Goal: Task Accomplishment & Management: Manage account settings

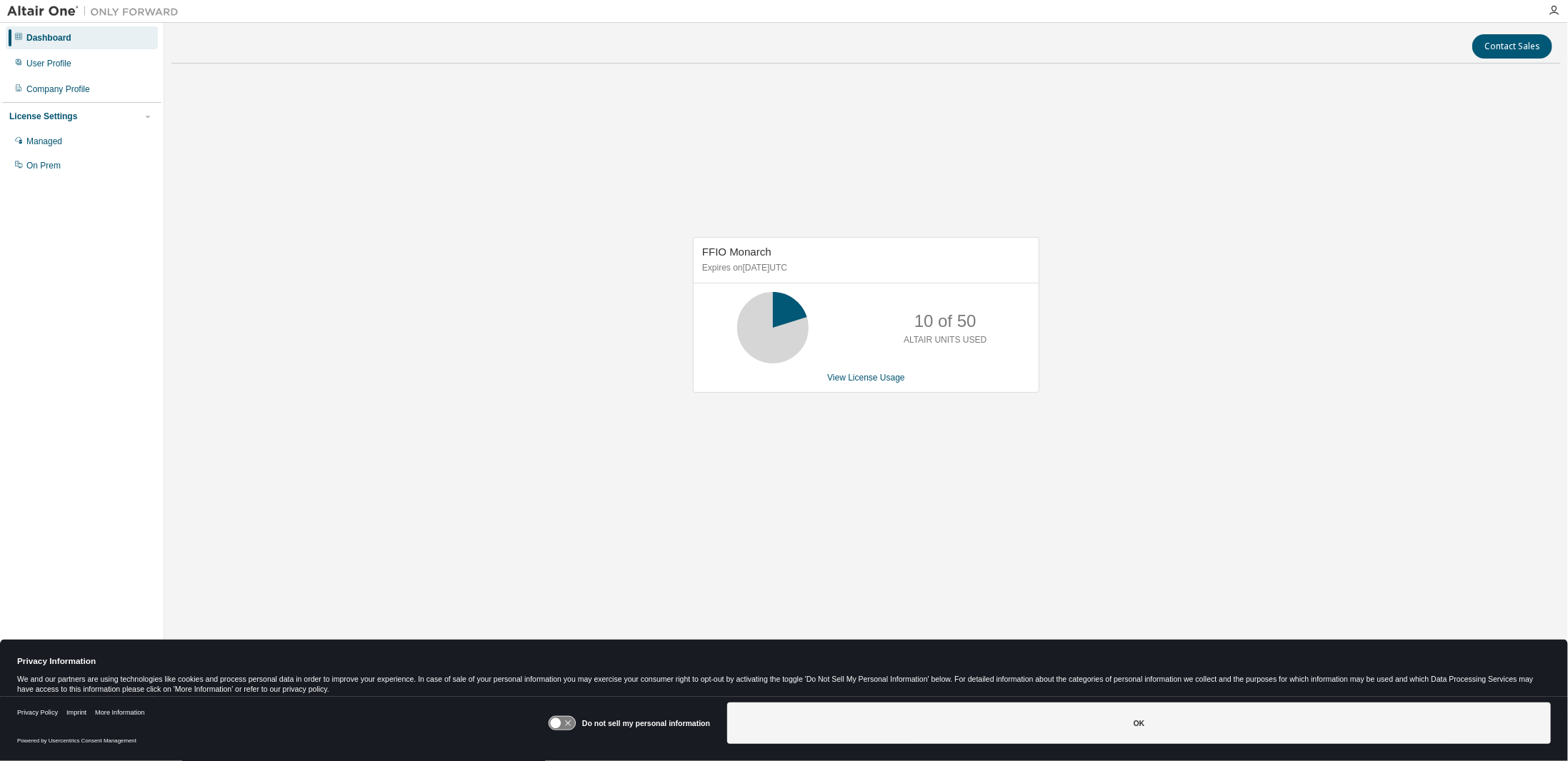
click at [870, 382] on div "FFIO Monarch Expires on August 13, 2025 UTC 10 of 50 ALTAIR UNITS USED View Lic…" at bounding box center [866, 315] width 347 height 156
click at [848, 380] on link "View License Usage" at bounding box center [866, 378] width 78 height 10
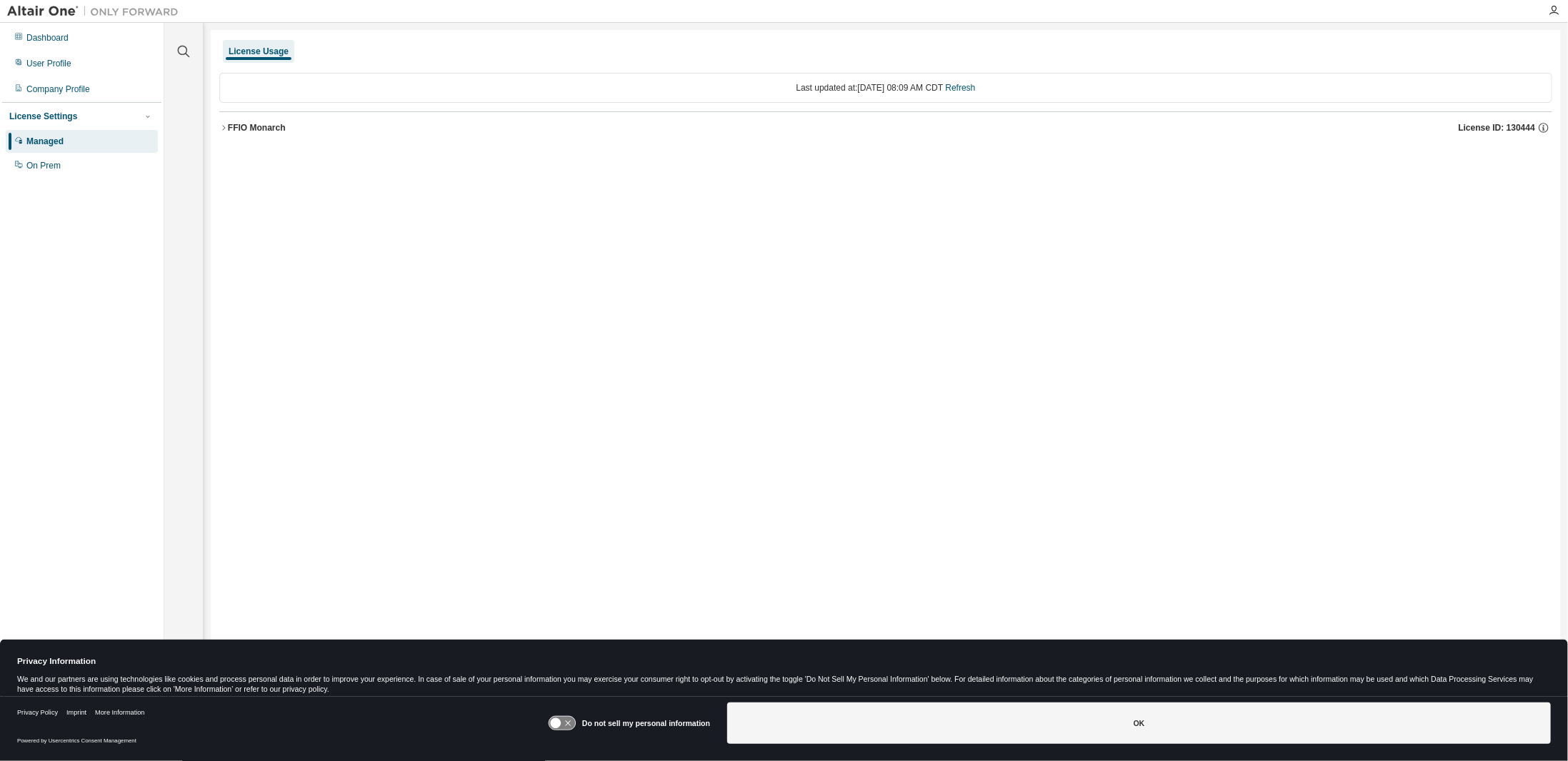
click at [224, 123] on icon "button" at bounding box center [223, 128] width 8 height 8
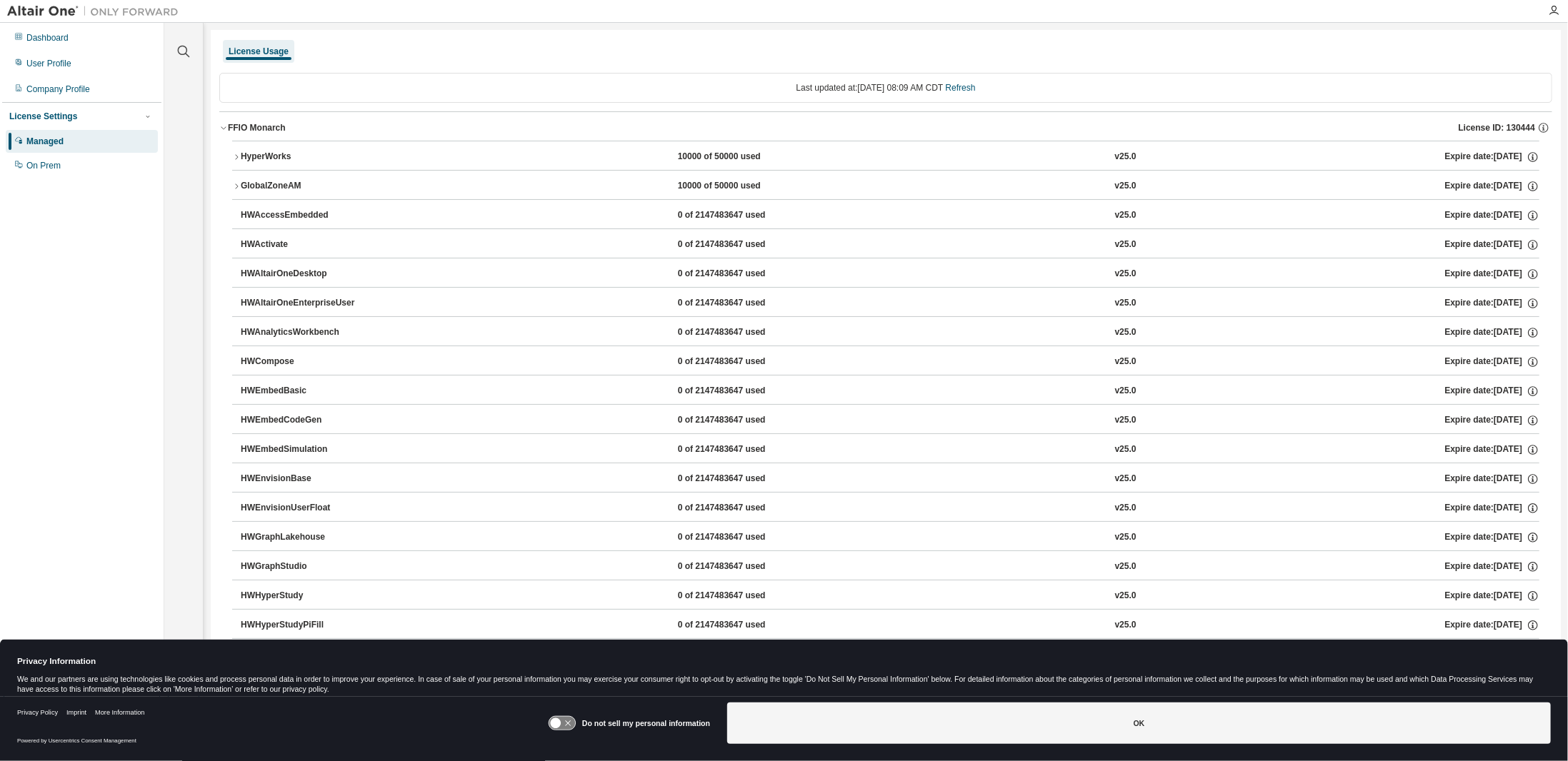
click at [237, 153] on icon "button" at bounding box center [236, 157] width 8 height 8
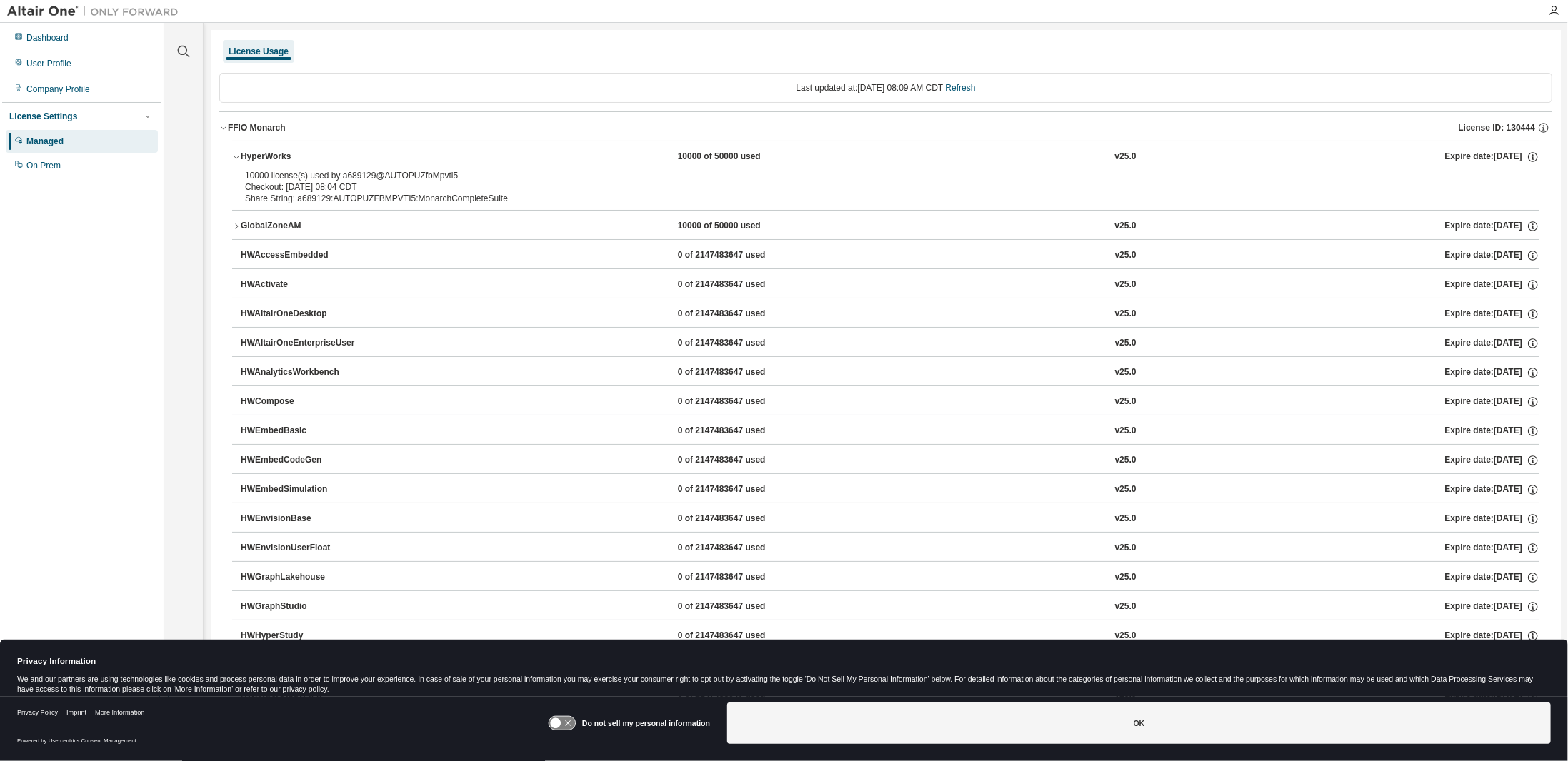
click at [237, 153] on icon "button" at bounding box center [236, 157] width 8 height 8
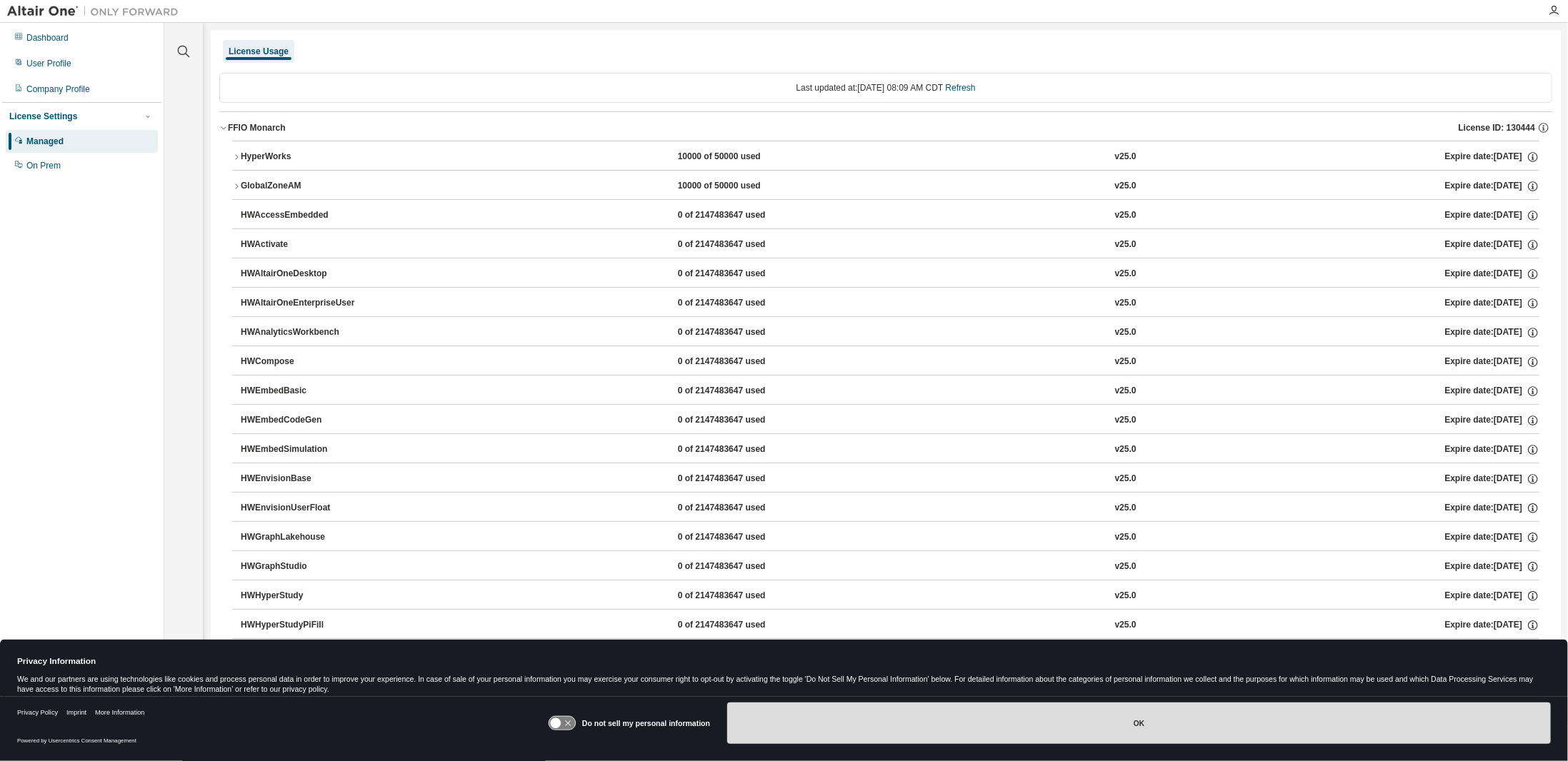
click at [889, 728] on button "OK" at bounding box center [1139, 723] width 824 height 41
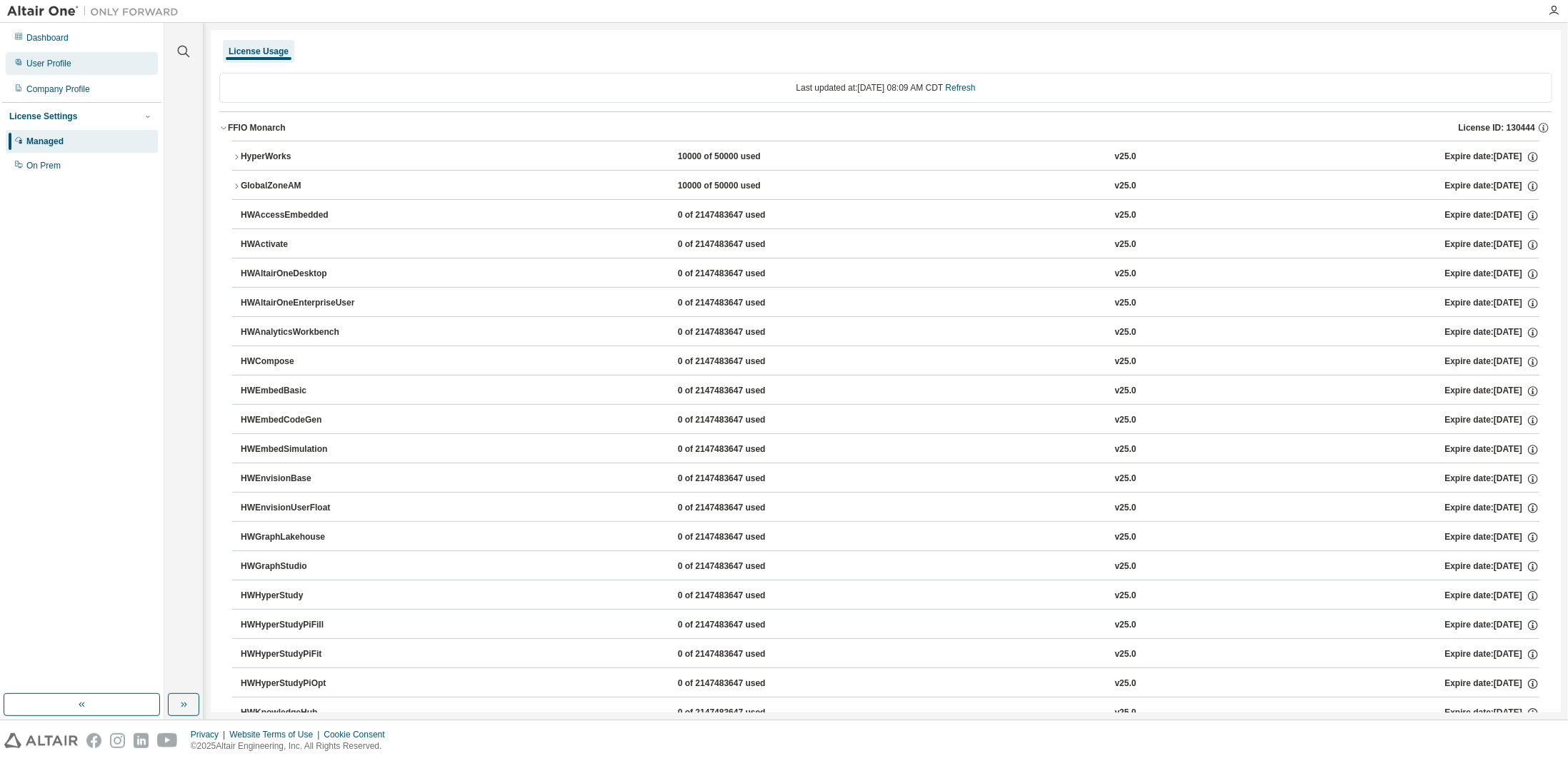
click at [57, 66] on div "User Profile" at bounding box center [48, 63] width 45 height 12
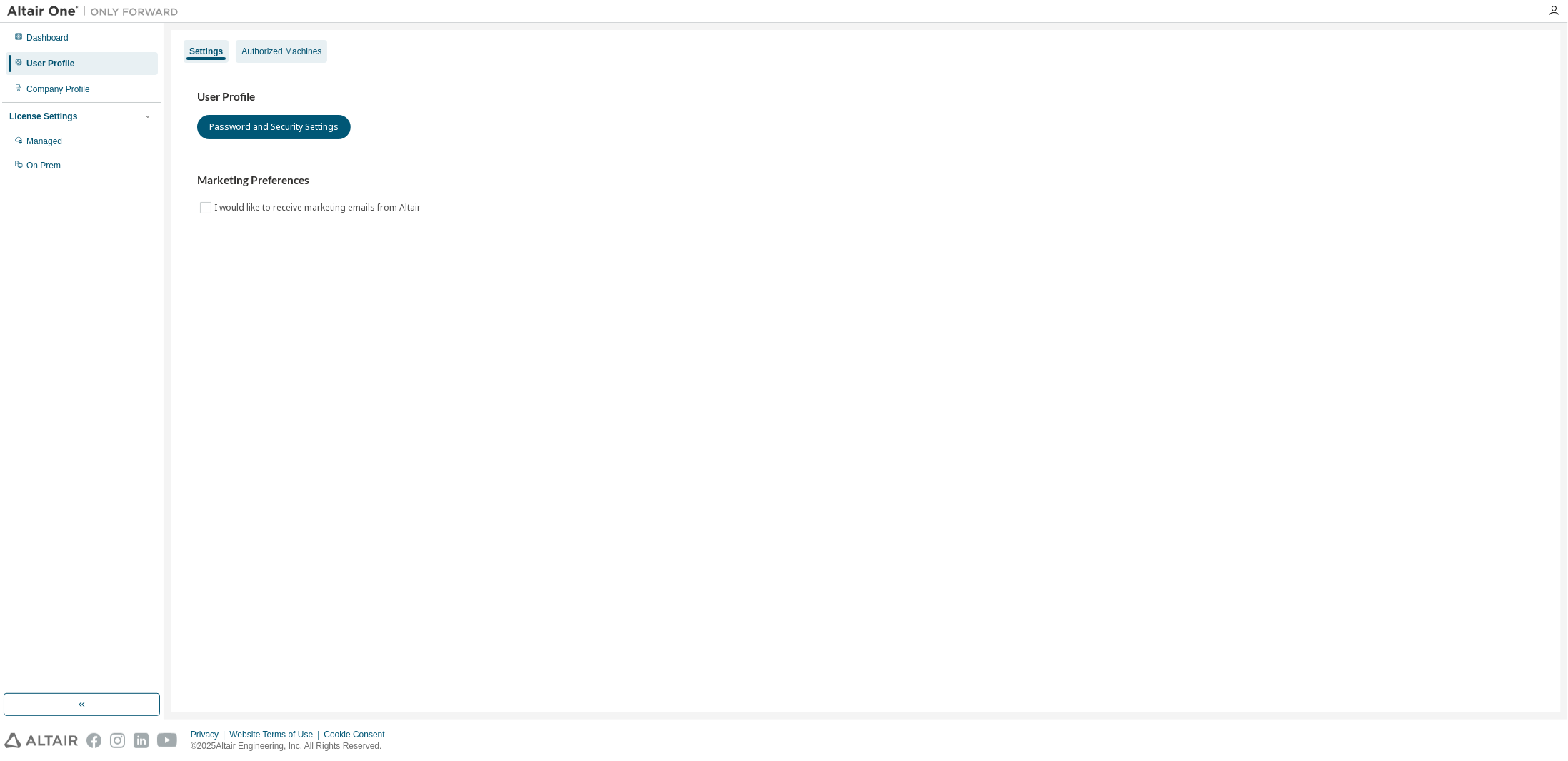
click at [282, 52] on div "Authorized Machines" at bounding box center [281, 52] width 80 height 12
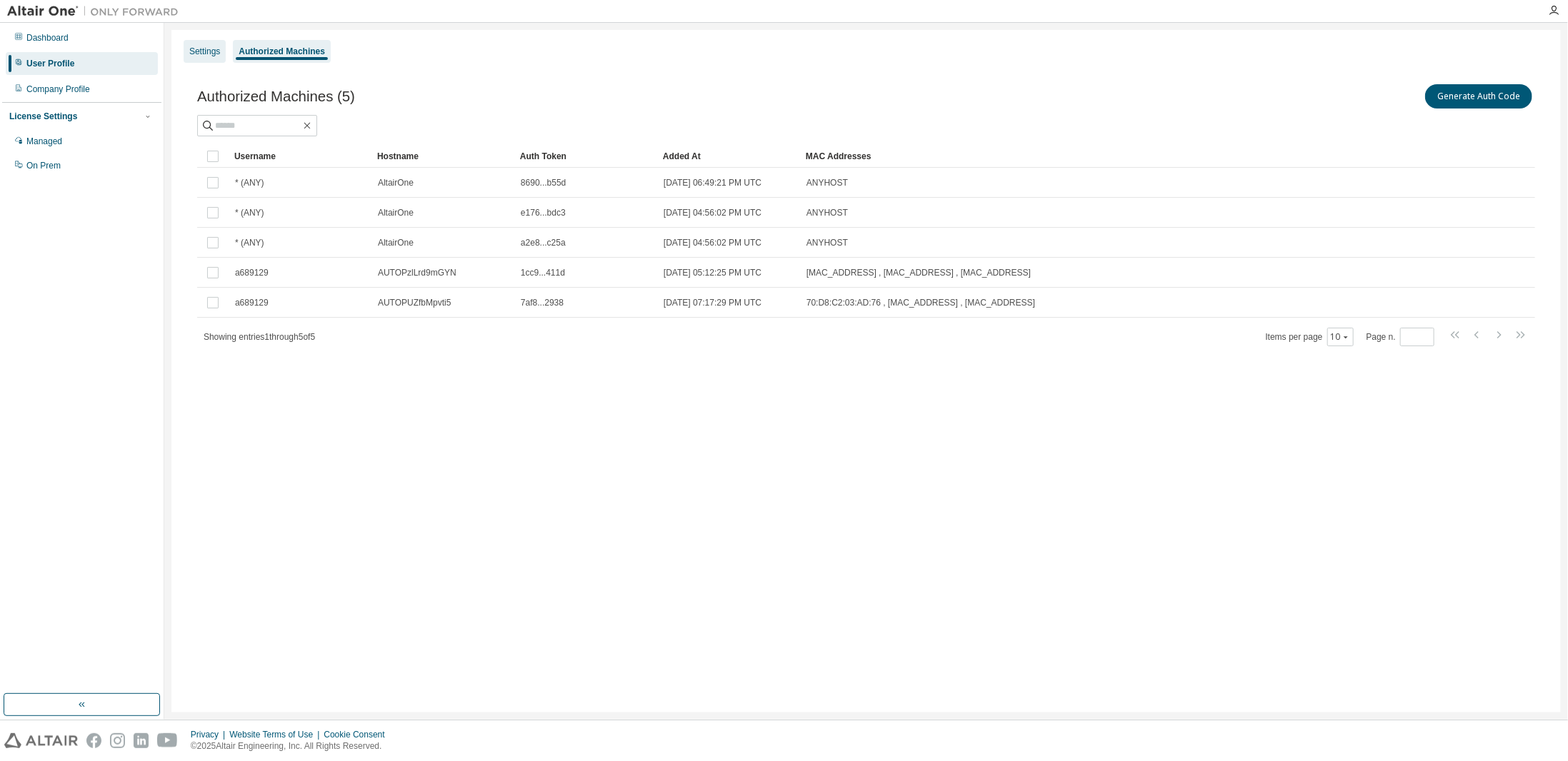
click at [206, 51] on div "Settings" at bounding box center [205, 52] width 30 height 12
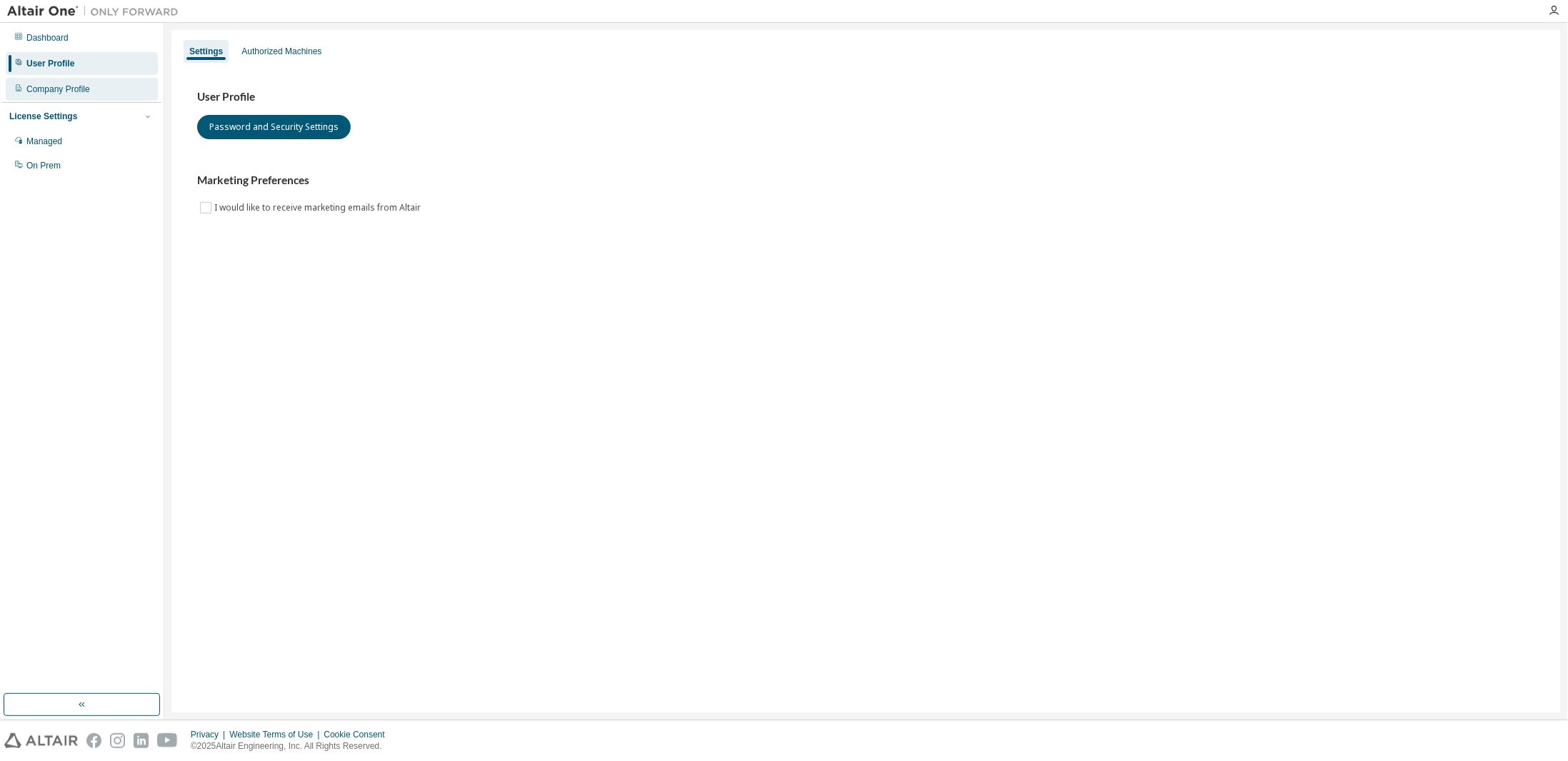
click at [96, 90] on div "Company Profile" at bounding box center [82, 89] width 152 height 23
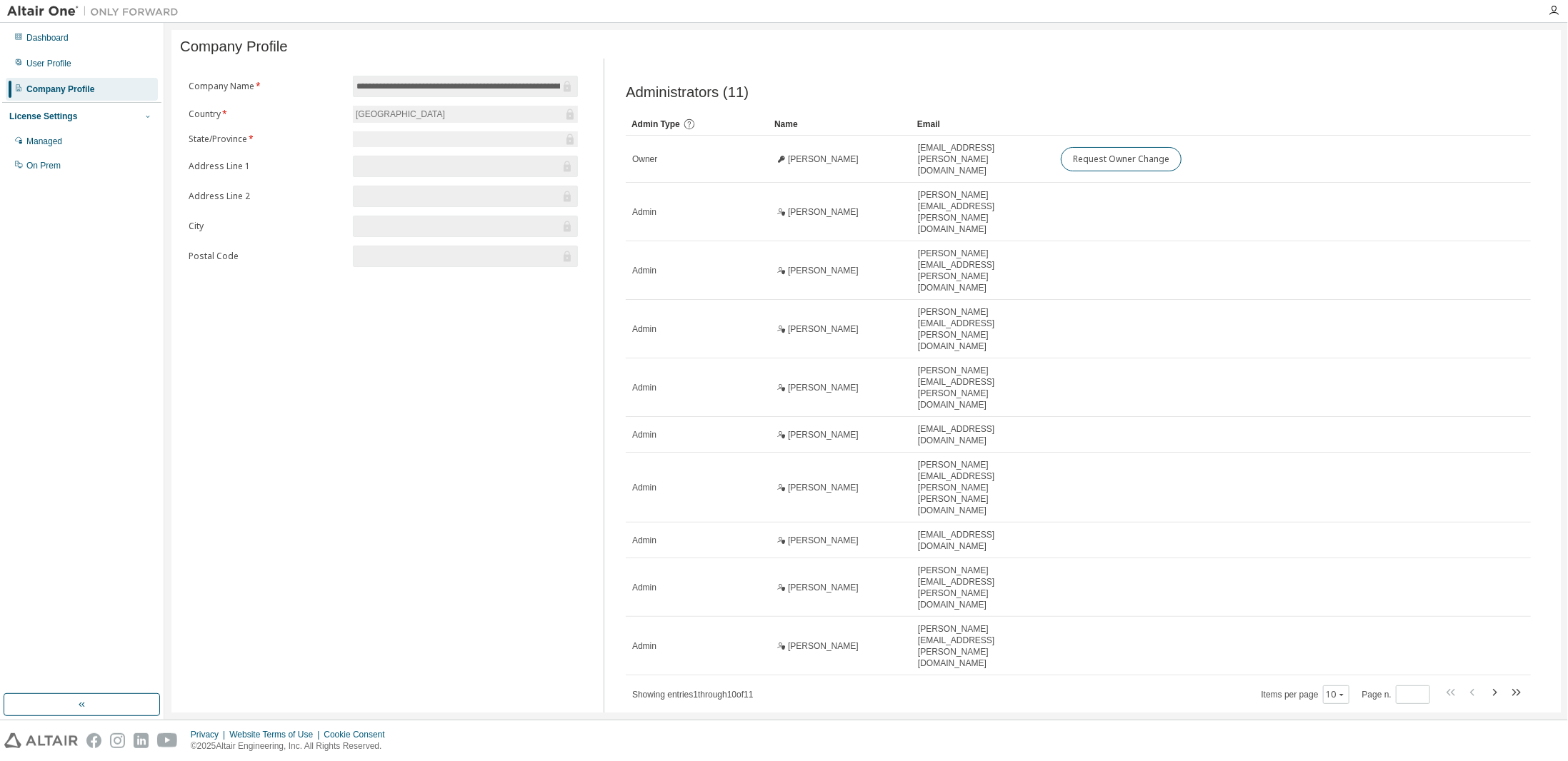
click at [150, 115] on icon "button" at bounding box center [148, 117] width 8 height 8
click at [33, 67] on div "User Profile" at bounding box center [48, 63] width 45 height 12
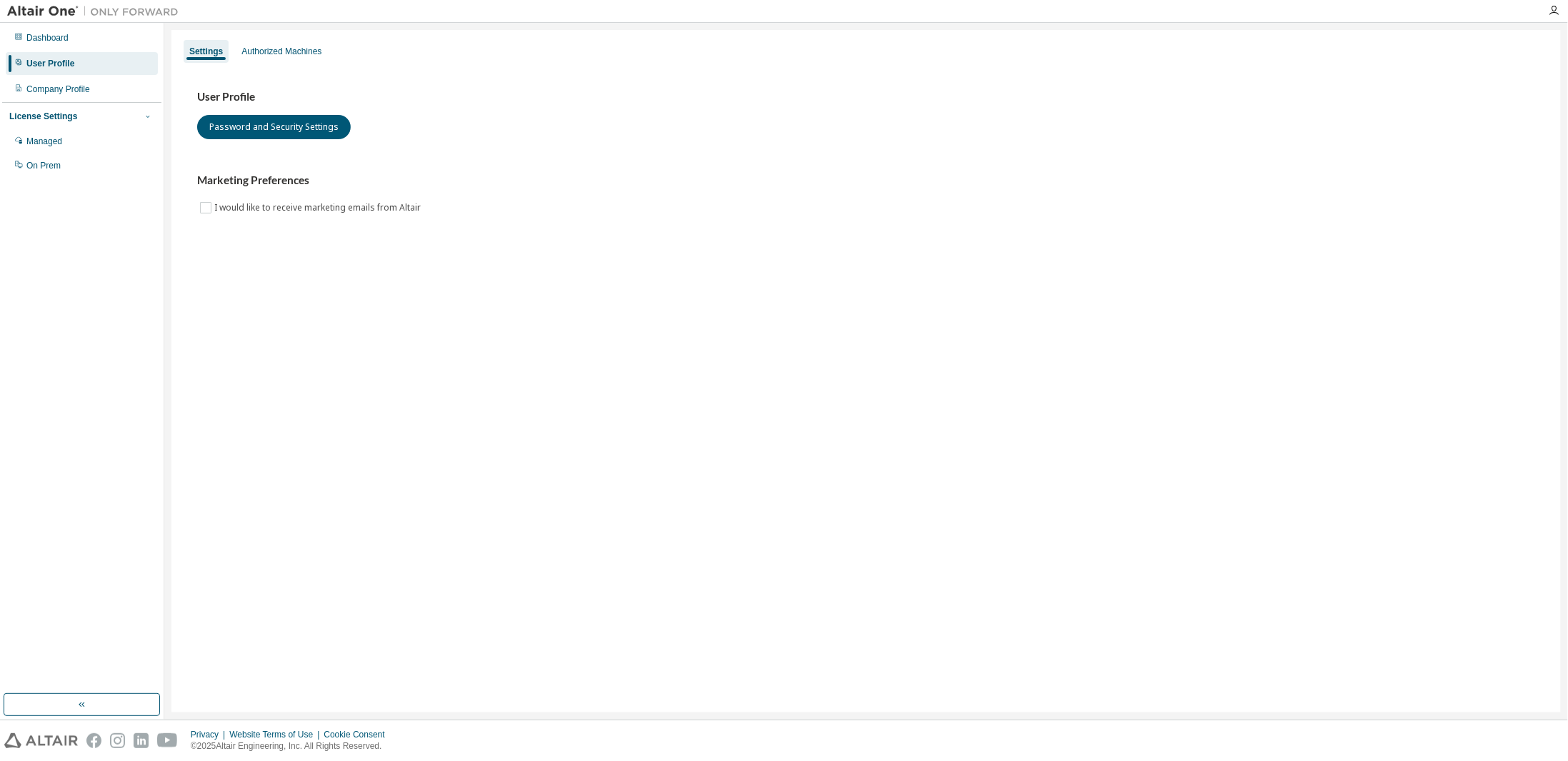
click at [150, 114] on icon "button" at bounding box center [148, 117] width 8 height 8
click at [116, 297] on div "Dashboard User Profile Company Profile License Settings Managed On Prem" at bounding box center [82, 359] width 159 height 667
click at [117, 293] on div "Dashboard User Profile Company Profile License Settings Managed On Prem" at bounding box center [82, 359] width 159 height 667
click at [101, 274] on div "Dashboard User Profile Company Profile License Settings Managed On Prem" at bounding box center [82, 359] width 159 height 667
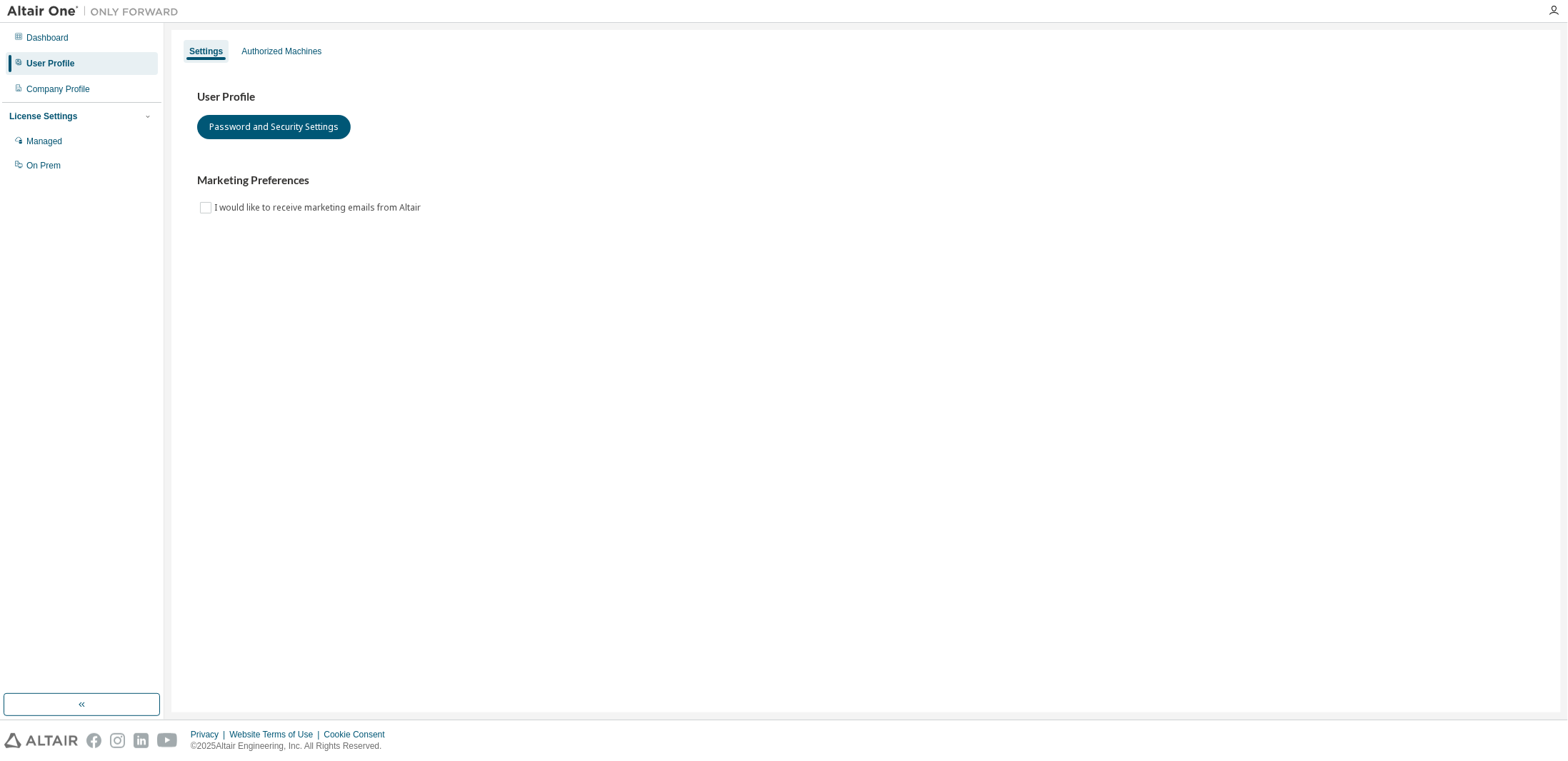
click at [93, 426] on div "Dashboard User Profile Company Profile License Settings Managed On Prem" at bounding box center [82, 359] width 159 height 667
click at [70, 93] on div "Company Profile" at bounding box center [58, 90] width 63 height 12
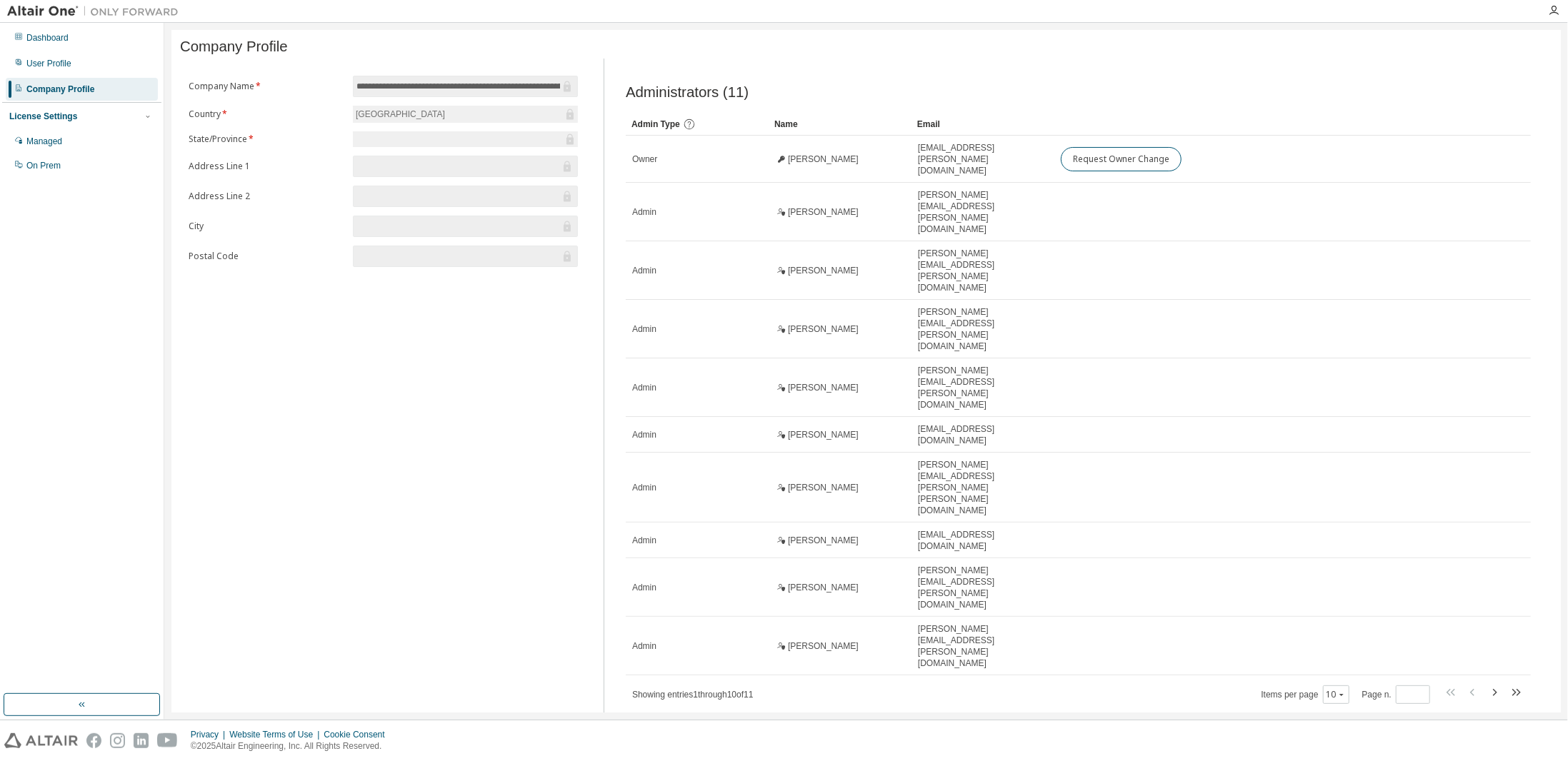
click at [984, 616] on div "**********" at bounding box center [866, 390] width 1390 height 720
click at [880, 614] on div "**********" at bounding box center [866, 390] width 1390 height 720
click at [721, 594] on div "**********" at bounding box center [866, 390] width 1390 height 720
click at [890, 602] on div "**********" at bounding box center [866, 390] width 1390 height 720
click at [907, 625] on div "**********" at bounding box center [866, 390] width 1390 height 720
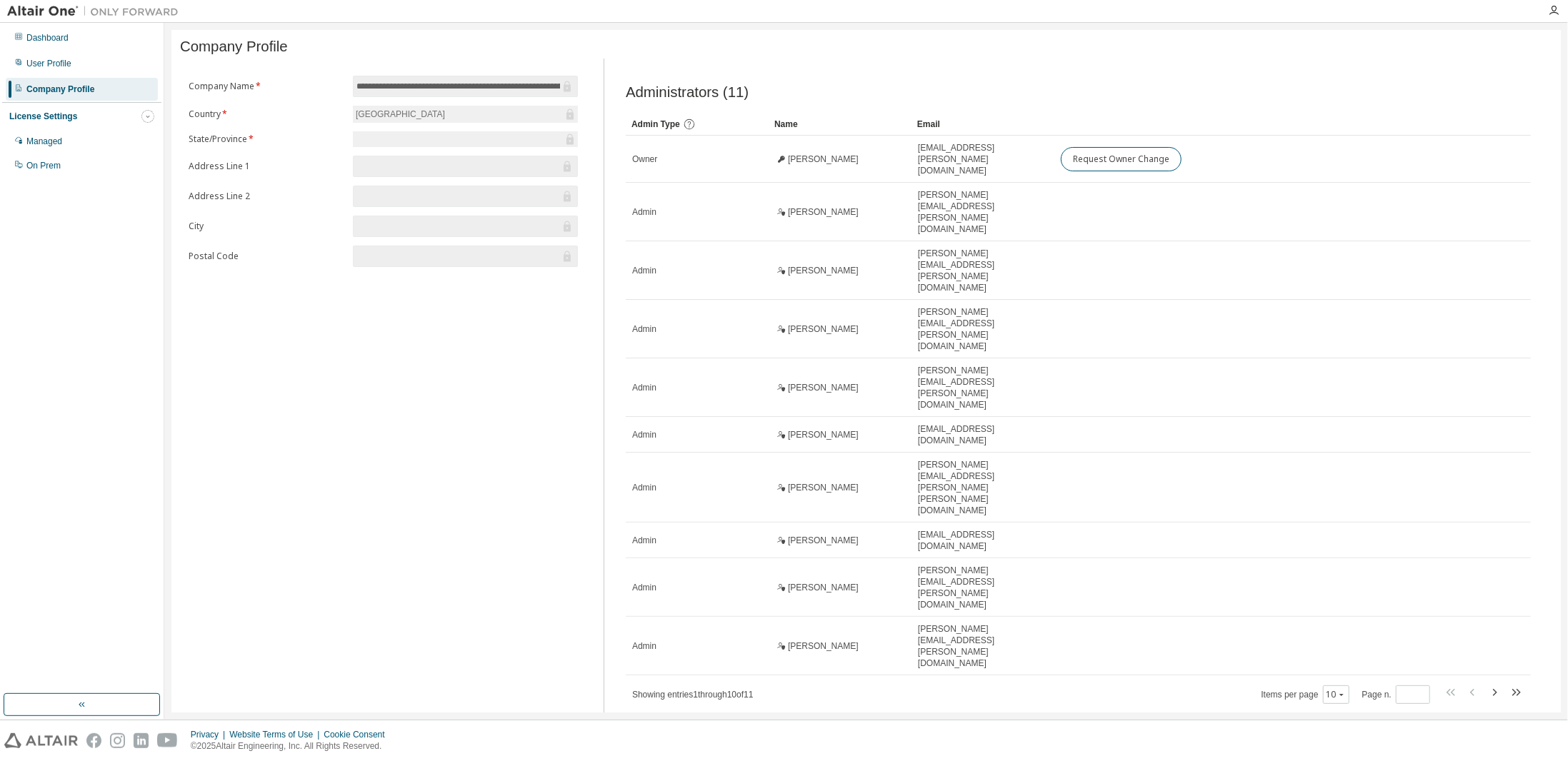
click at [149, 113] on icon "button" at bounding box center [148, 117] width 8 height 8
click at [63, 36] on div "Dashboard" at bounding box center [47, 38] width 42 height 12
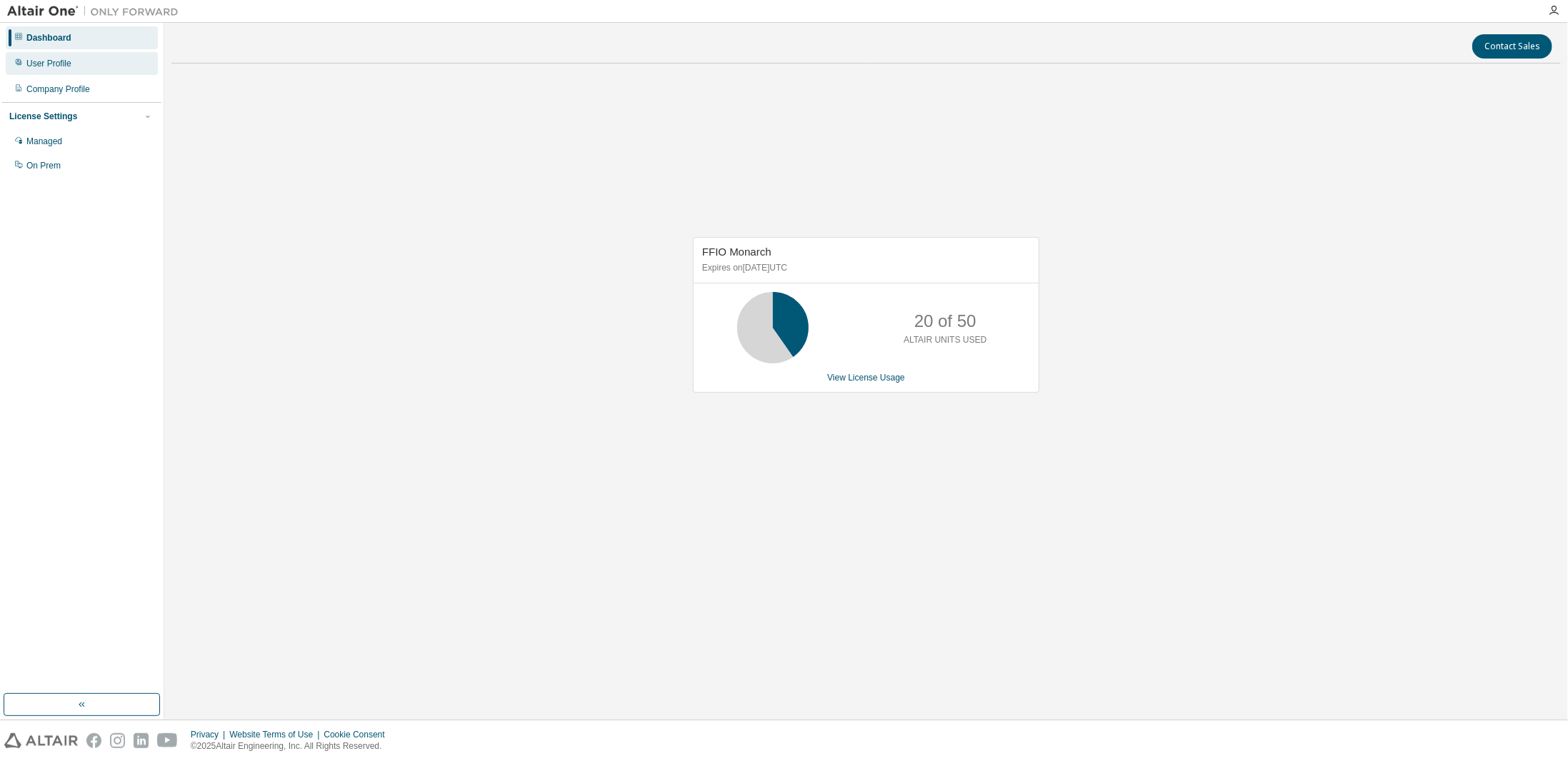
click at [40, 68] on div "User Profile" at bounding box center [48, 63] width 45 height 12
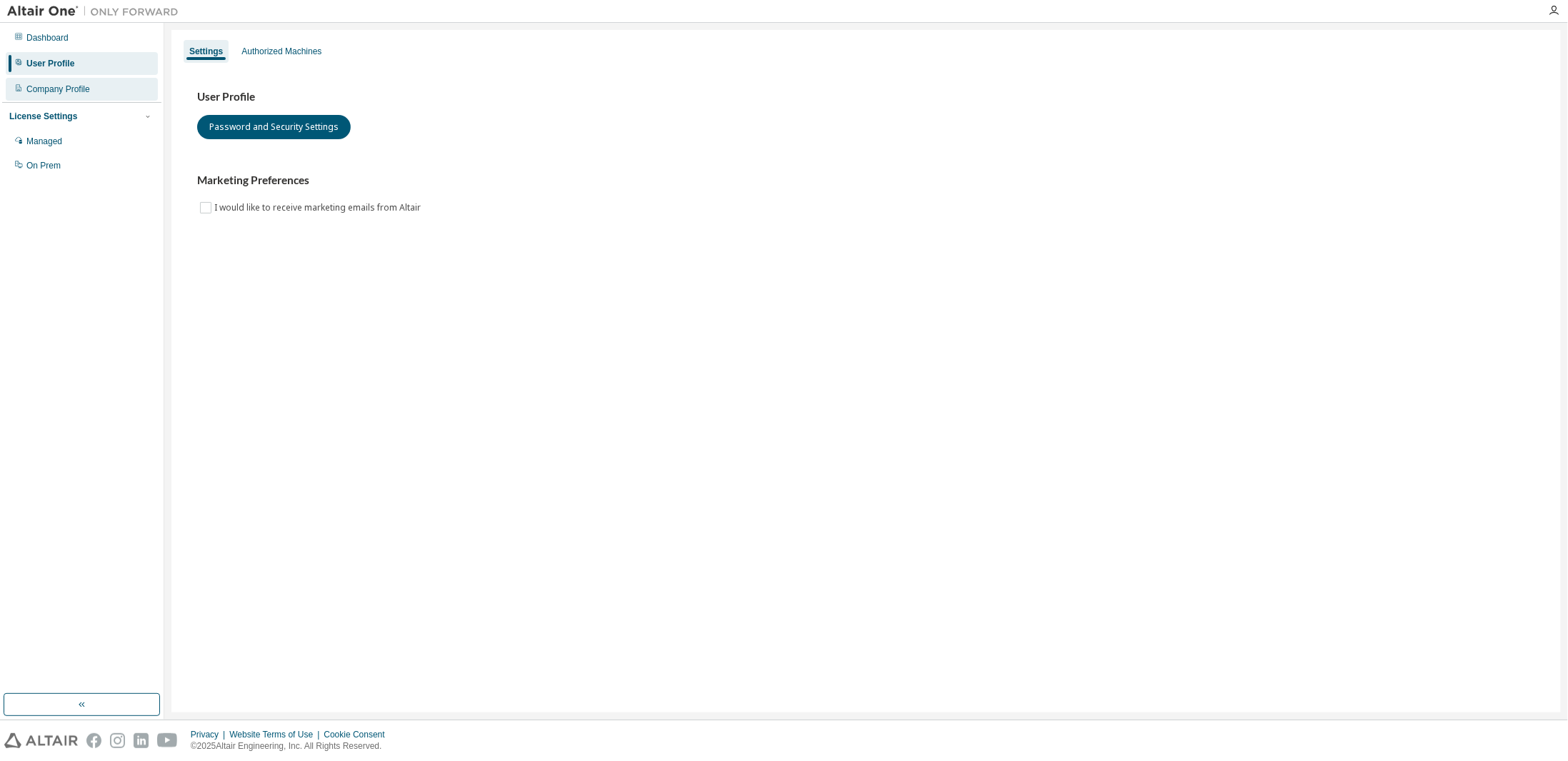
click at [78, 85] on div "Company Profile" at bounding box center [58, 90] width 63 height 12
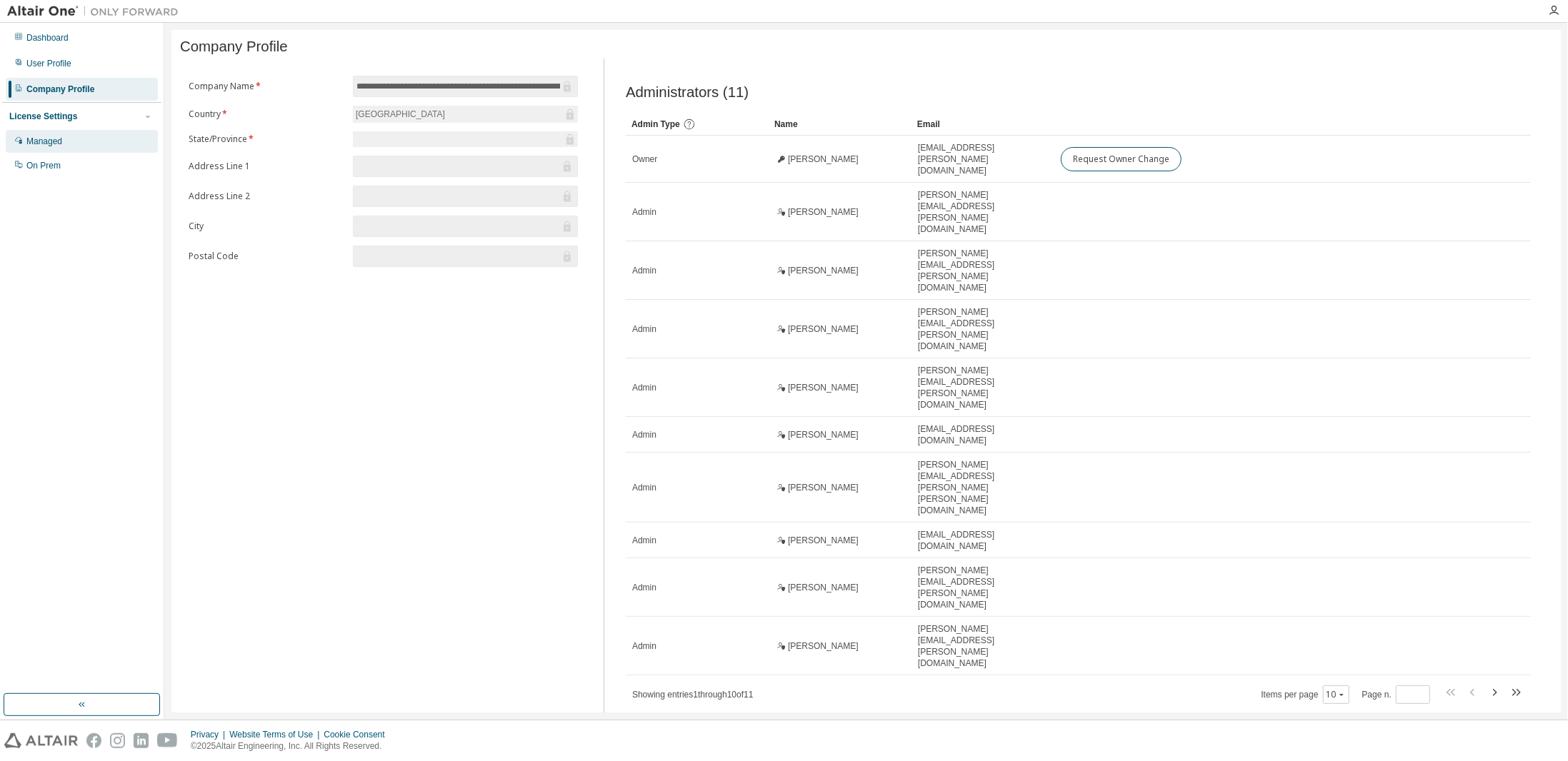
click at [58, 140] on div "Managed" at bounding box center [44, 141] width 36 height 12
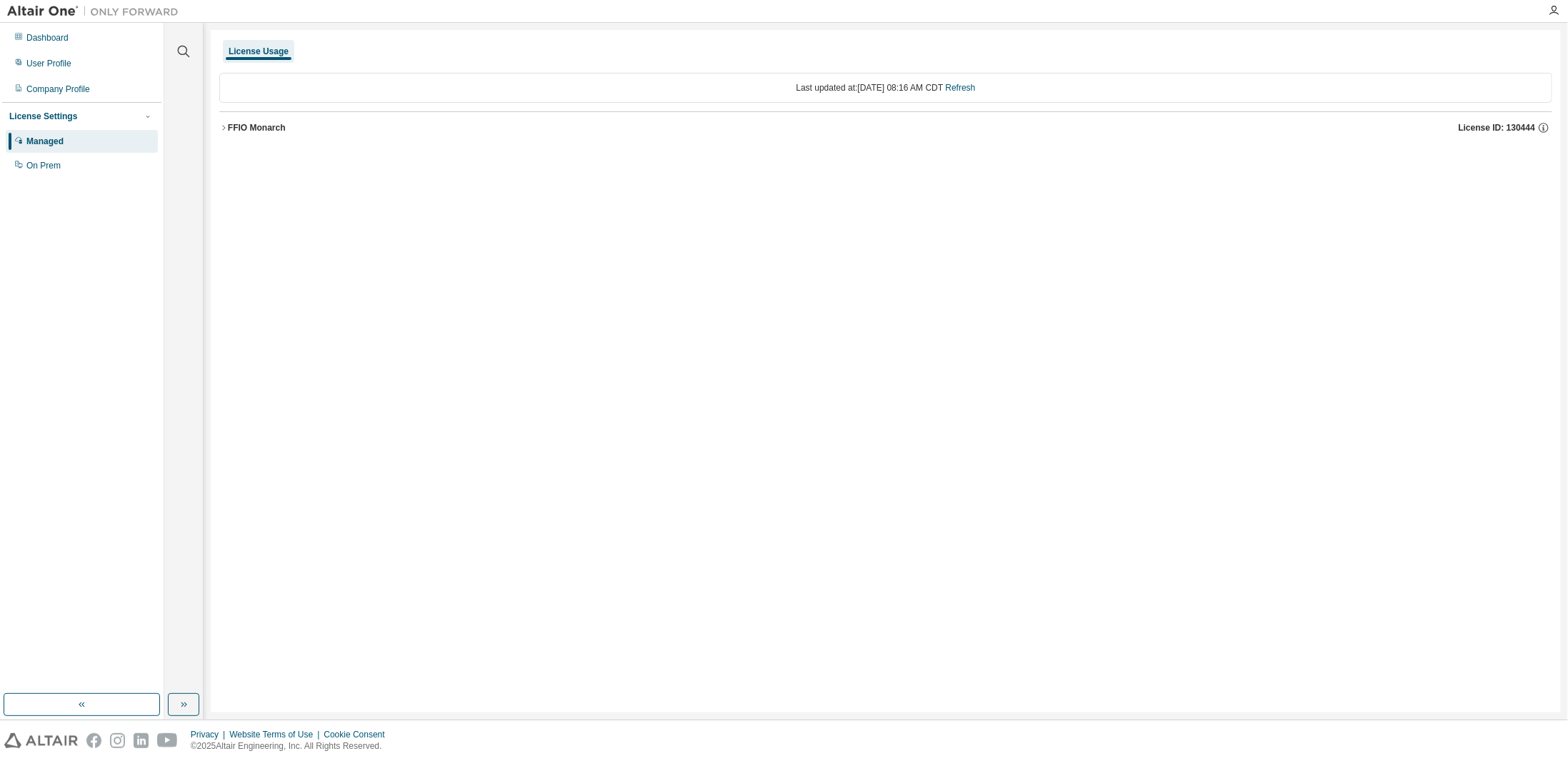
click at [124, 609] on div "Dashboard User Profile Company Profile License Settings Managed On Prem" at bounding box center [82, 359] width 159 height 667
click at [58, 169] on div "On Prem" at bounding box center [43, 166] width 35 height 12
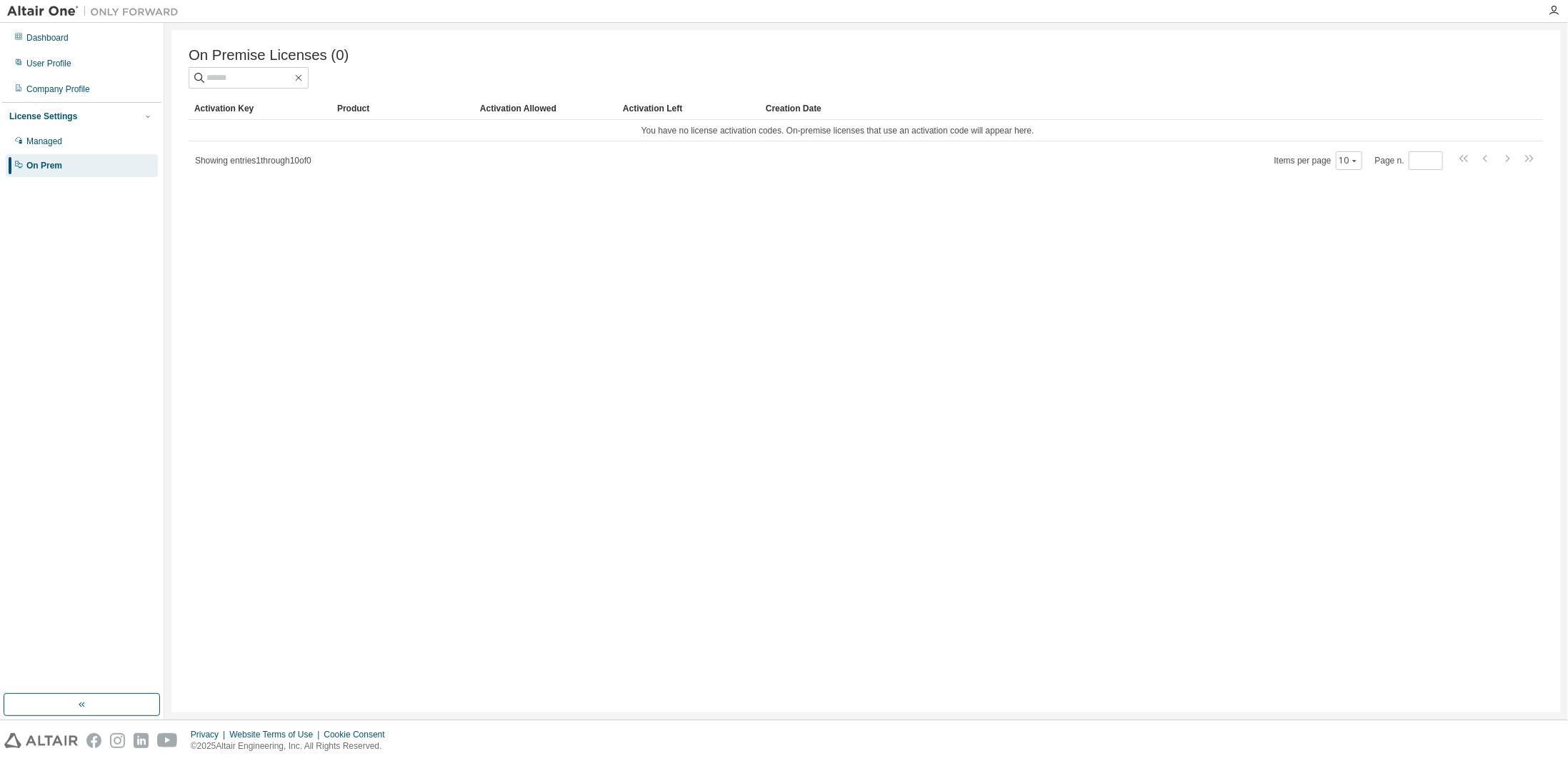
click at [95, 409] on div "Dashboard User Profile Company Profile License Settings Managed On Prem" at bounding box center [82, 359] width 159 height 667
drag, startPoint x: 643, startPoint y: 136, endPoint x: 1033, endPoint y: 137, distance: 390.0
click at [1033, 137] on td "You have no license activation codes. On-premise licenses that use an activatio…" at bounding box center [837, 130] width 1298 height 21
click at [1077, 44] on div "On Premise Licenses (0) Clear Load Save Save As Field Operator Value Select fil…" at bounding box center [866, 370] width 1390 height 682
click at [67, 365] on div "Dashboard User Profile Company Profile License Settings Managed On Prem" at bounding box center [82, 359] width 159 height 667
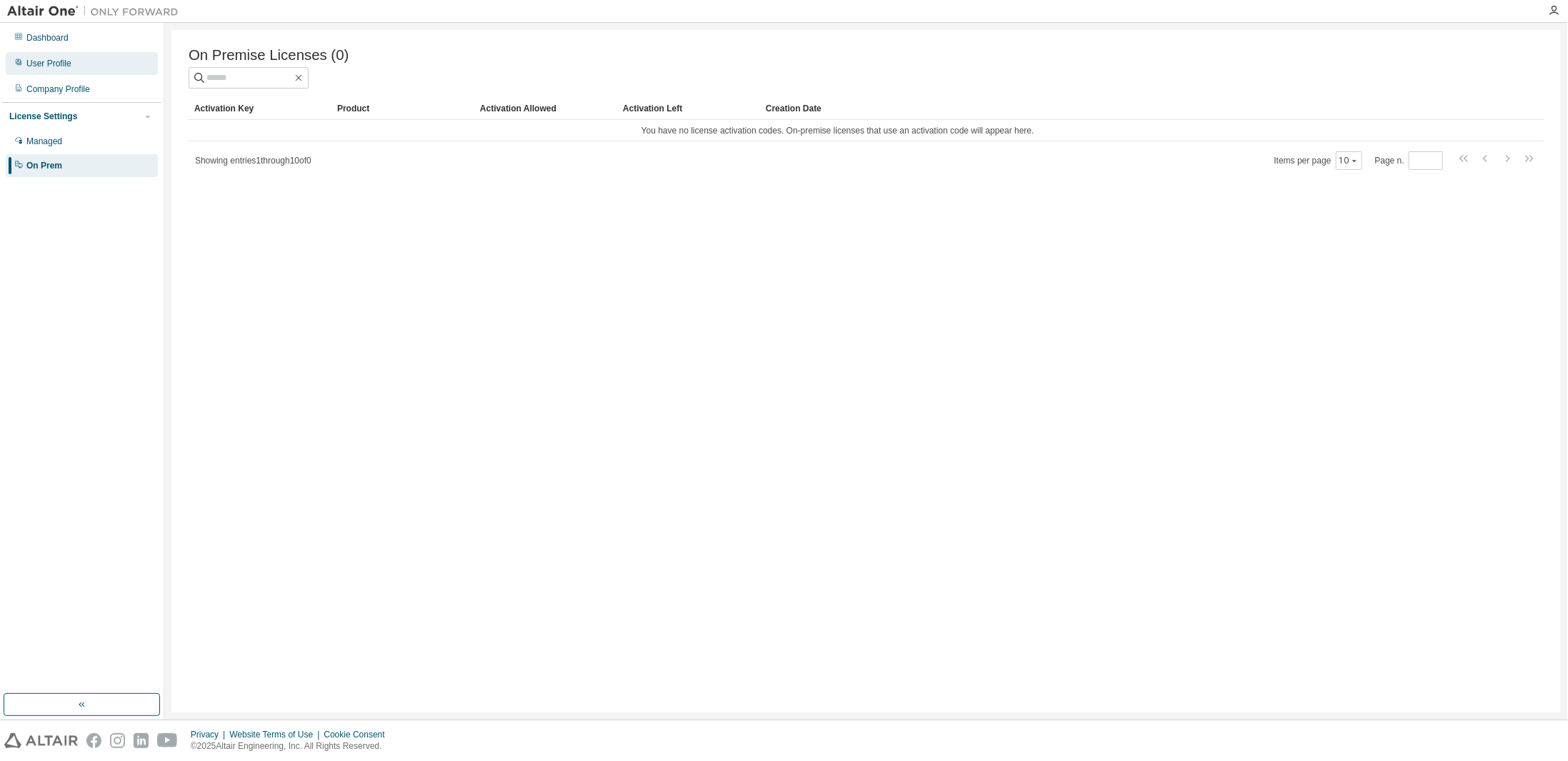
click at [64, 66] on div "User Profile" at bounding box center [48, 63] width 45 height 12
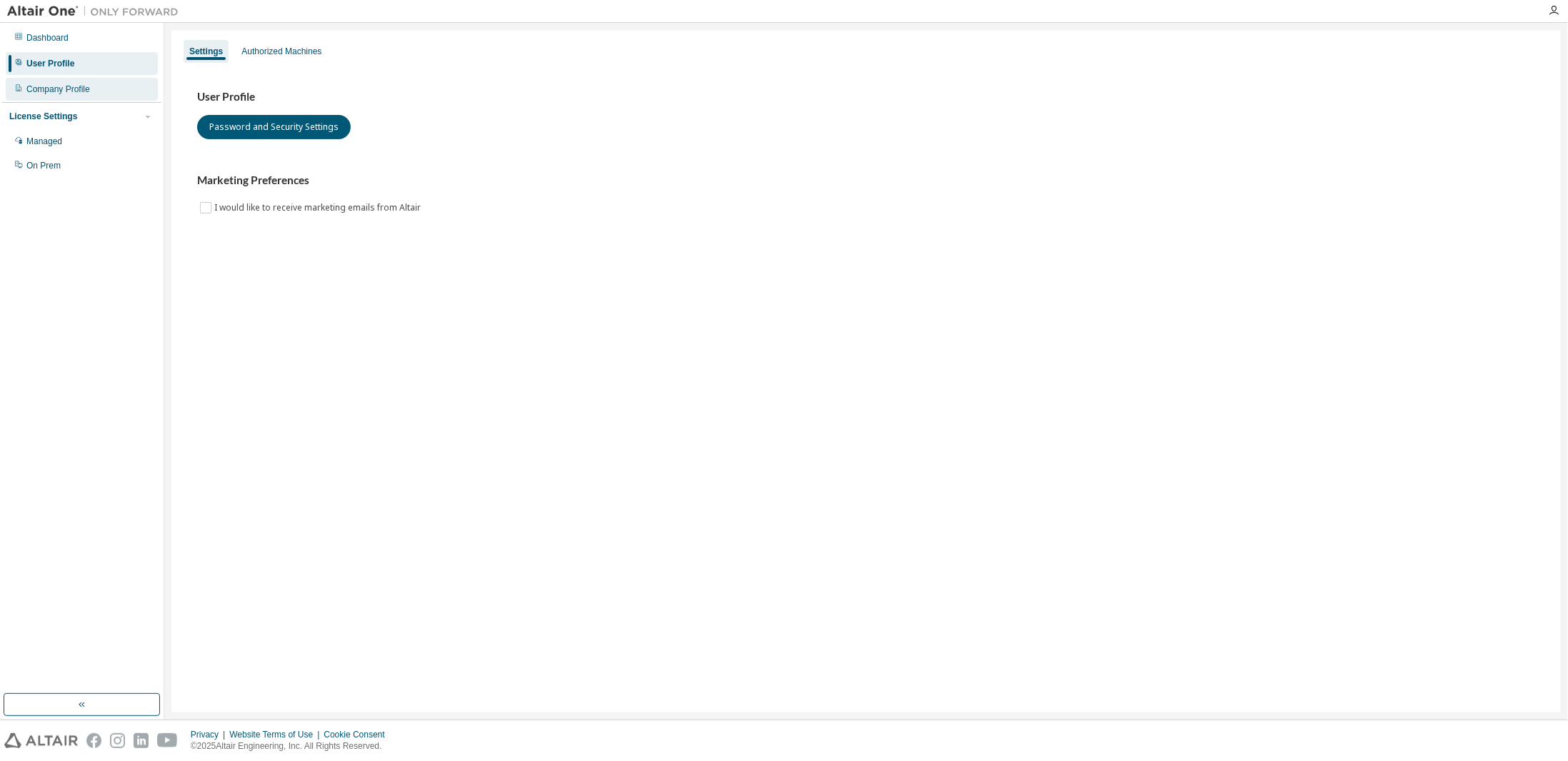
click at [88, 93] on div "Company Profile" at bounding box center [58, 90] width 63 height 12
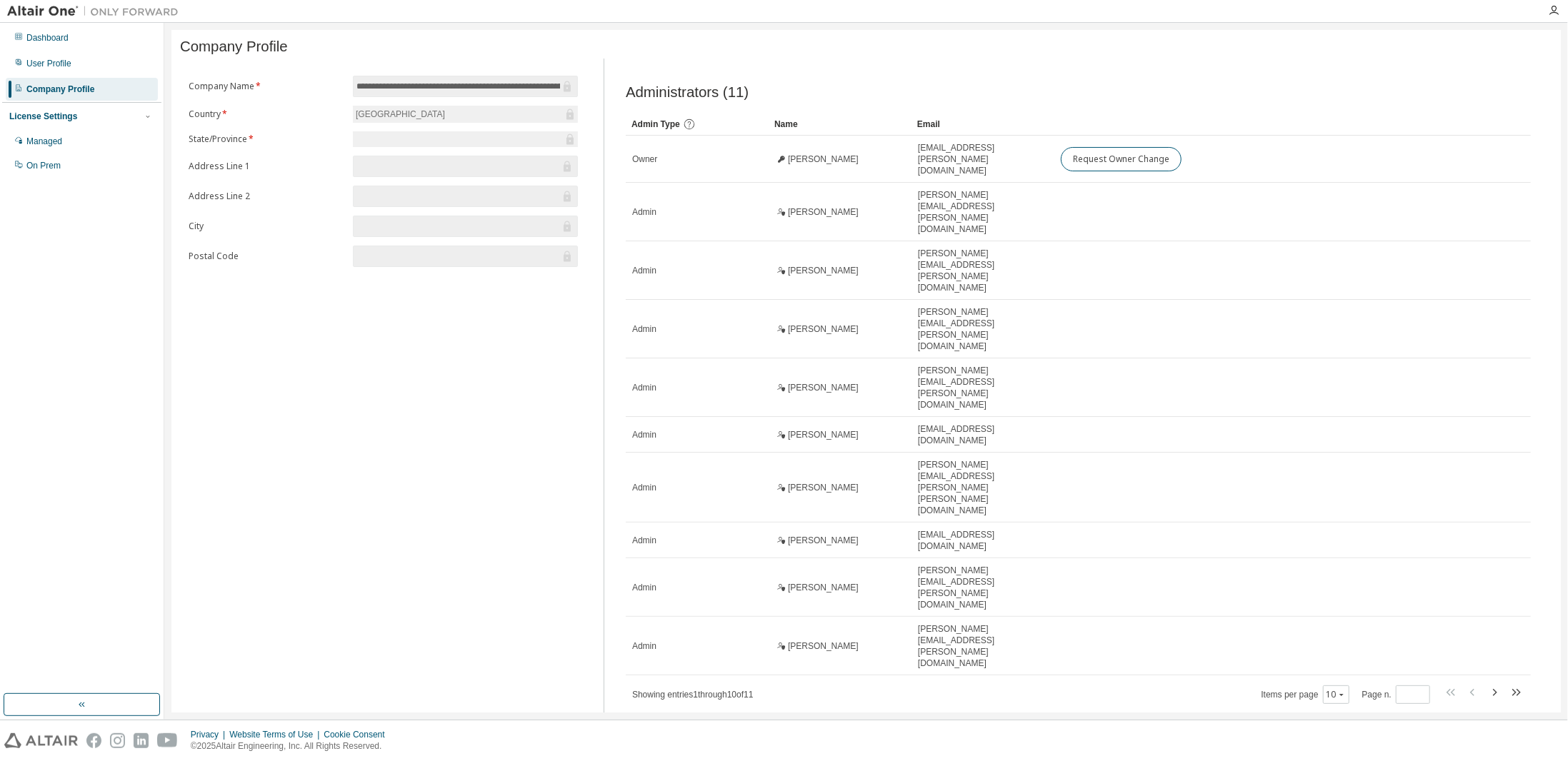
click at [1226, 613] on div "**********" at bounding box center [866, 390] width 1390 height 720
click at [884, 654] on div "**********" at bounding box center [866, 390] width 1390 height 720
click at [62, 138] on div "Managed" at bounding box center [44, 141] width 36 height 12
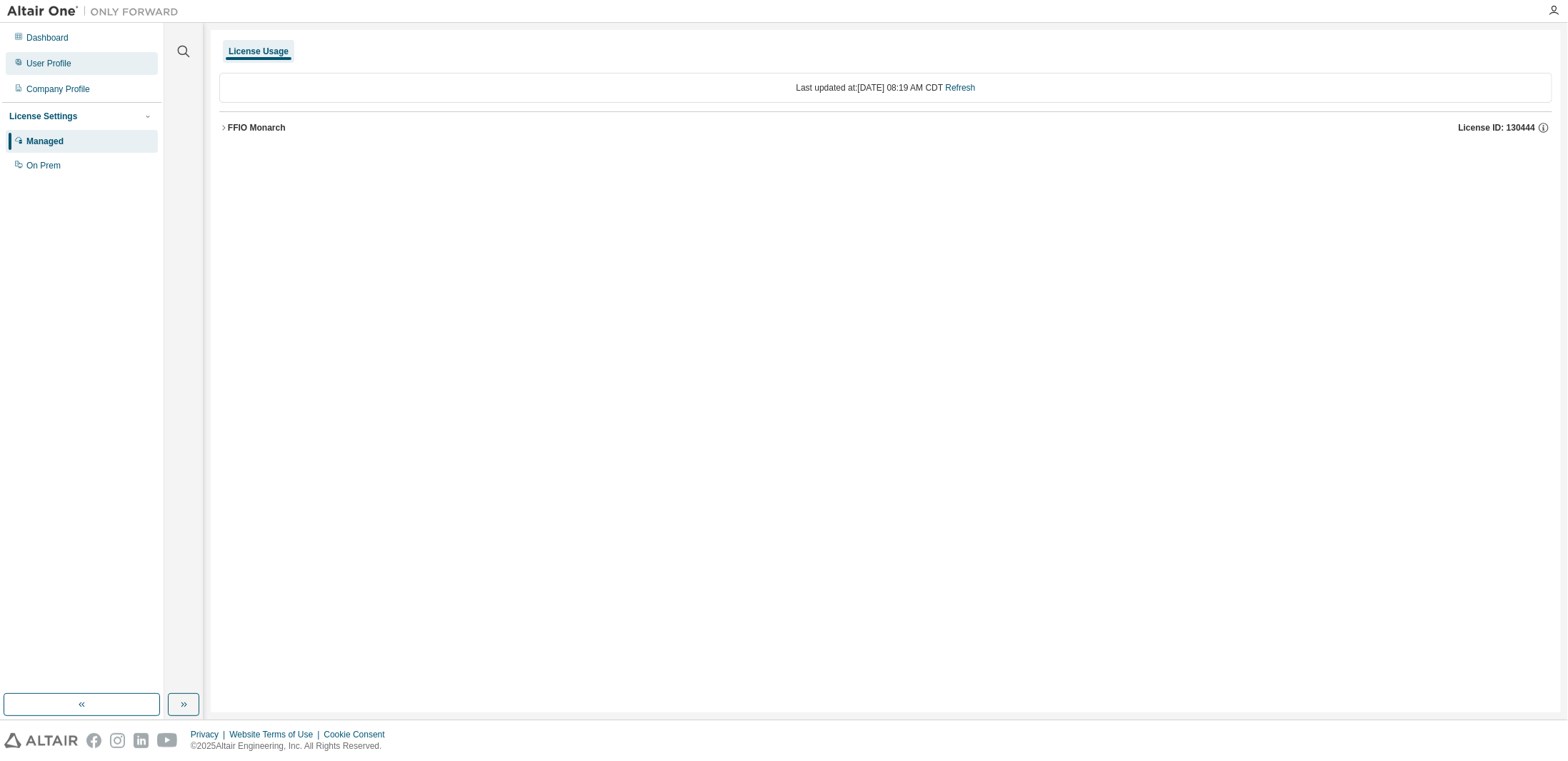
click at [72, 57] on div "User Profile" at bounding box center [82, 63] width 152 height 23
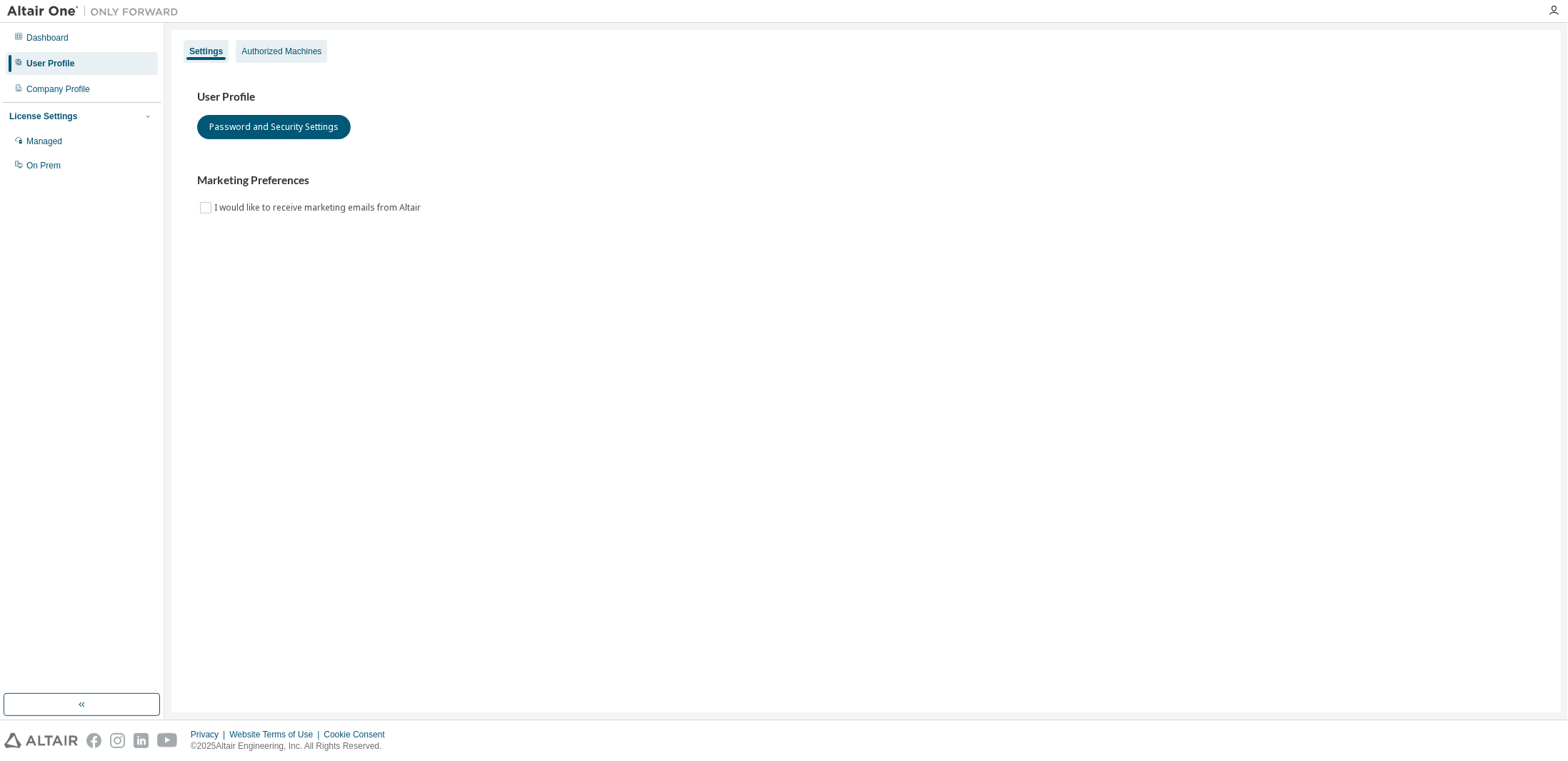
click at [309, 57] on div "Authorized Machines" at bounding box center [281, 52] width 80 height 12
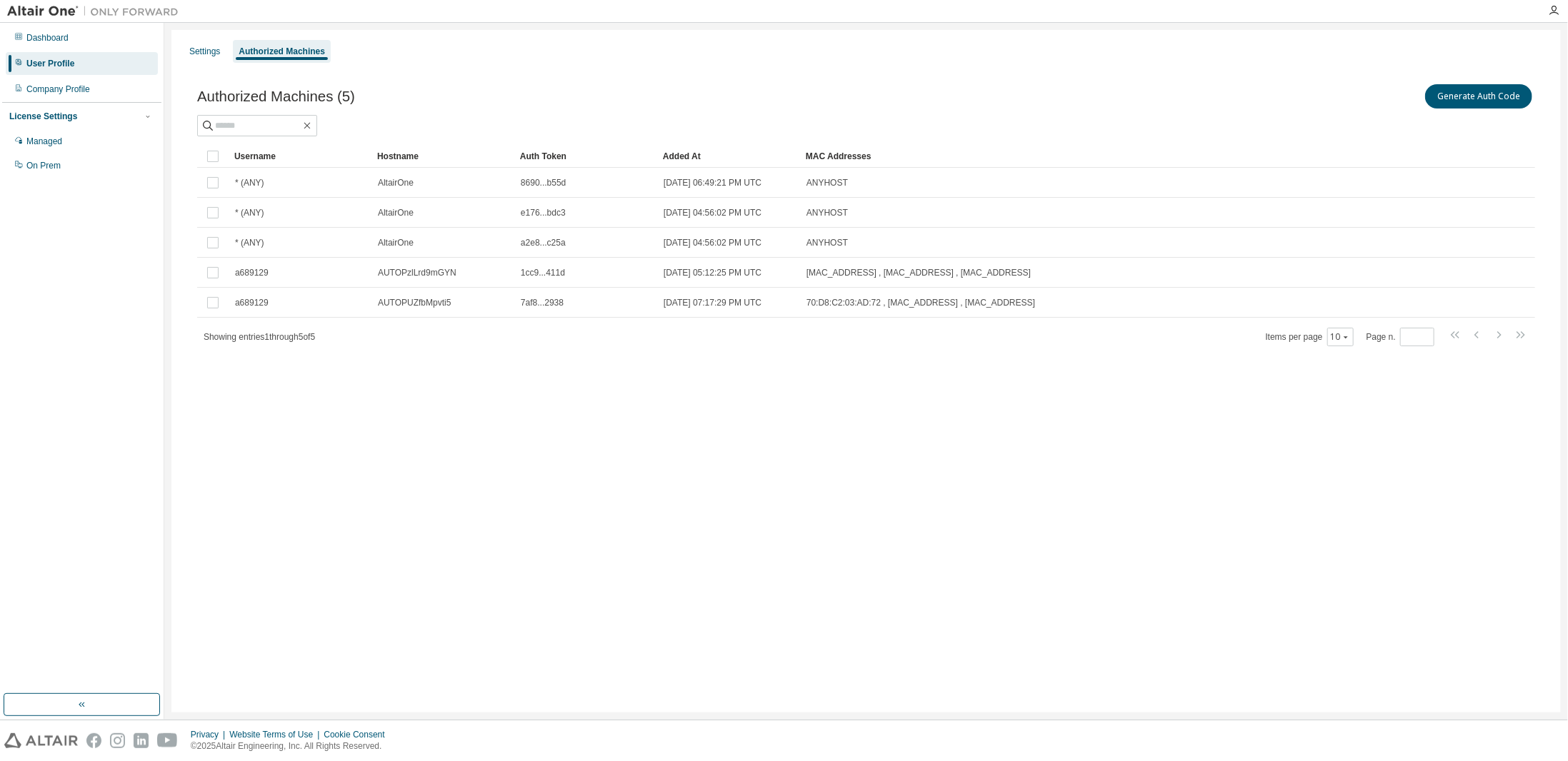
click at [293, 595] on div "Settings Authorized Machines Authorized Machines (5) Generate Auth Code Clear L…" at bounding box center [866, 370] width 1390 height 682
click at [523, 486] on div "Settings Authorized Machines Authorized Machines (5) Generate Auth Code Clear L…" at bounding box center [866, 370] width 1390 height 682
click at [1209, 545] on div "Settings Authorized Machines Authorized Machines (5) Generate Auth Code Clear L…" at bounding box center [866, 370] width 1390 height 682
click at [529, 542] on div "Settings Authorized Machines Authorized Machines (5) Generate Auth Code Clear L…" at bounding box center [866, 370] width 1390 height 682
click at [607, 503] on div "Settings Authorized Machines Authorized Machines (5) Generate Auth Code Clear L…" at bounding box center [866, 370] width 1390 height 682
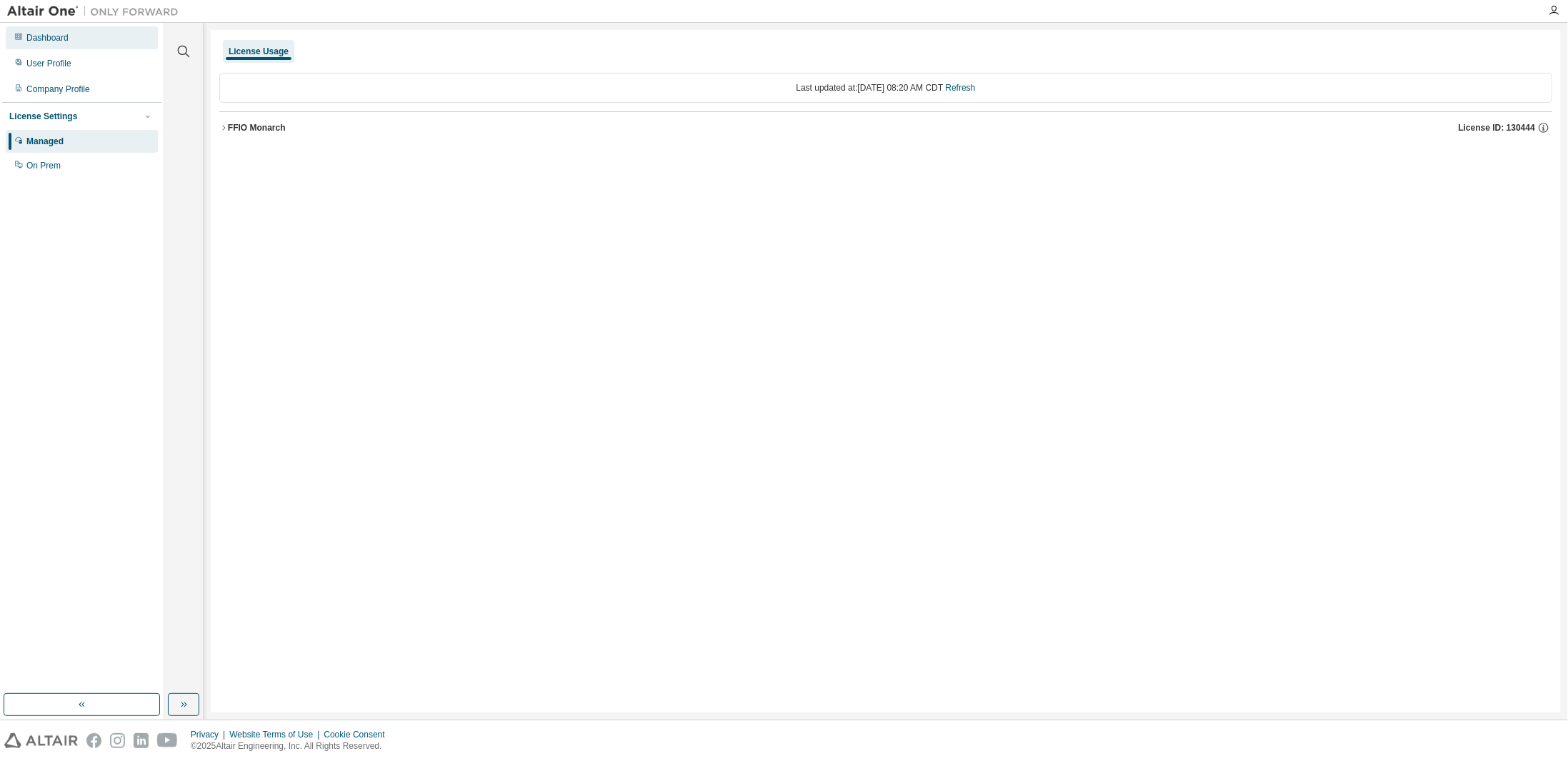
click at [76, 39] on div "Dashboard" at bounding box center [82, 37] width 152 height 23
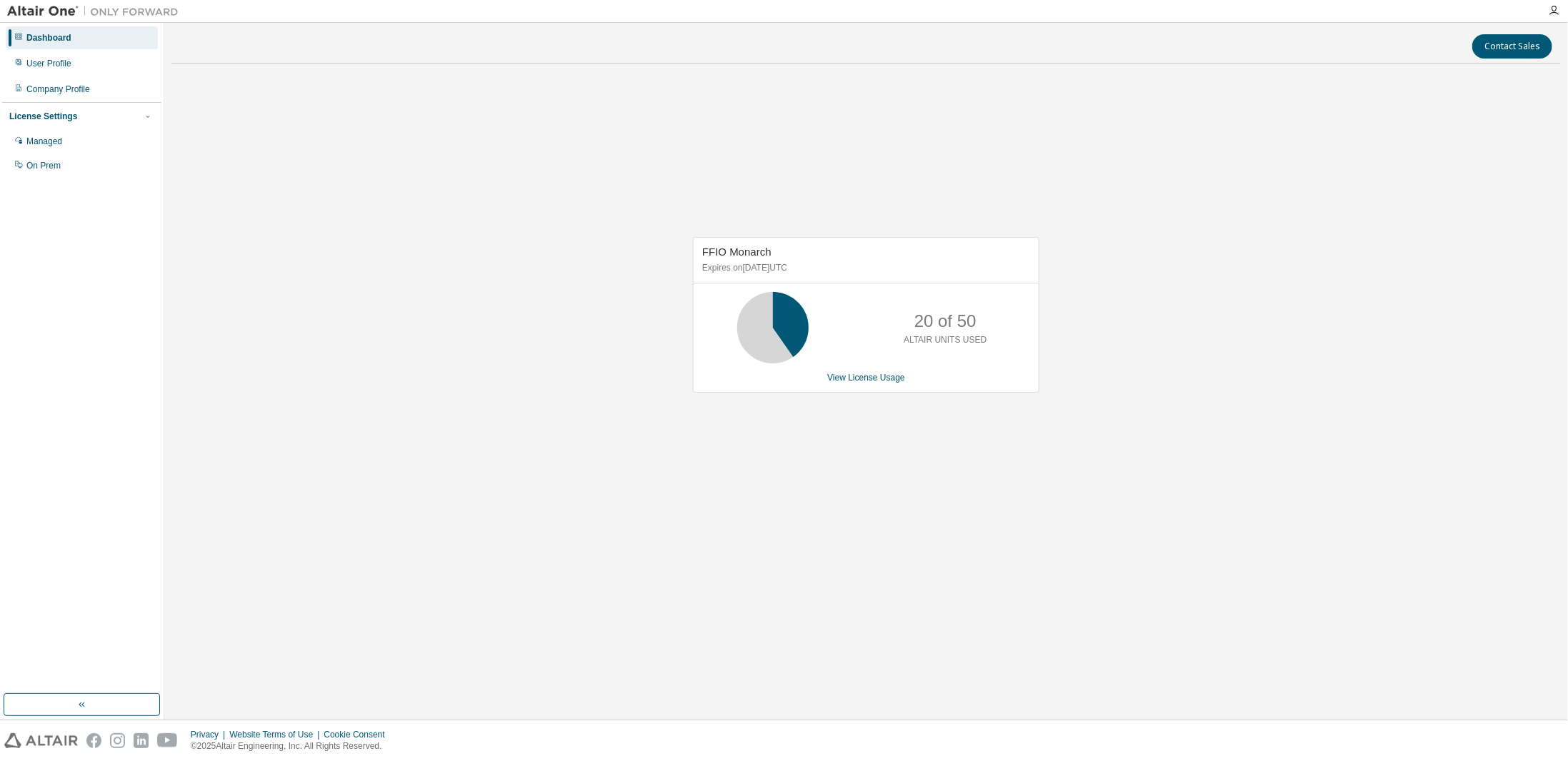
click at [471, 371] on div "FFIO Monarch Expires on August 13, 2025 UTC 20 of 50 ALTAIR UNITS USED View Lic…" at bounding box center [866, 322] width 1390 height 495
